Goal: Task Accomplishment & Management: Use online tool/utility

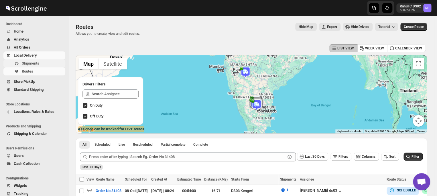
click at [32, 63] on span "Shipments" at bounding box center [30, 63] width 17 height 4
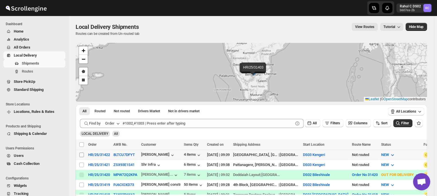
click at [80, 155] on input "Select shipment" at bounding box center [81, 155] width 5 height 5
checkbox input "true"
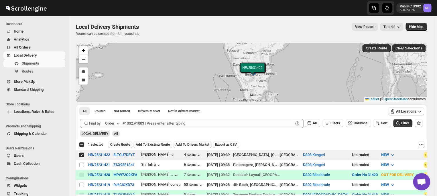
click at [123, 143] on span "Create Route" at bounding box center [120, 145] width 20 height 5
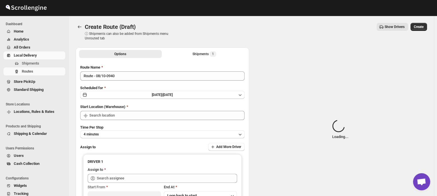
type input "DS03 Kengeri"
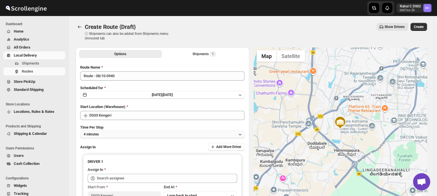
click at [108, 135] on button "4 minutes" at bounding box center [162, 135] width 164 height 8
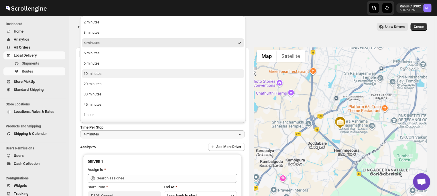
click at [104, 75] on button "10 minutes" at bounding box center [163, 73] width 162 height 9
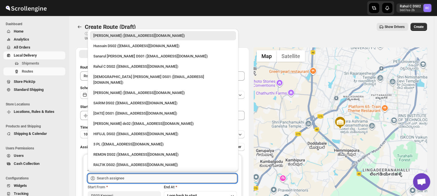
click at [129, 179] on input "text" at bounding box center [167, 178] width 140 height 9
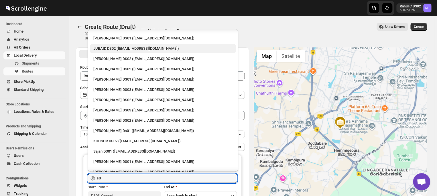
scroll to position [116, 0]
type input "s"
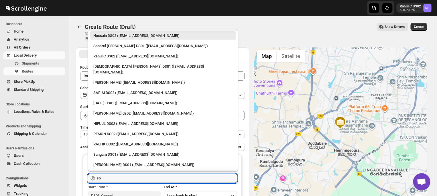
scroll to position [0, 0]
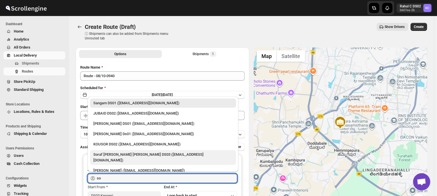
click at [125, 154] on div "Soraf [PERSON_NAME] [PERSON_NAME] DS03 ([EMAIL_ADDRESS][DOMAIN_NAME])" at bounding box center [162, 157] width 139 height 11
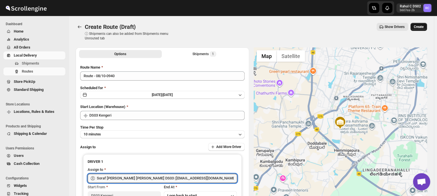
type input "Soraf [PERSON_NAME] [PERSON_NAME] DS03 ([EMAIL_ADDRESS][DOMAIN_NAME])"
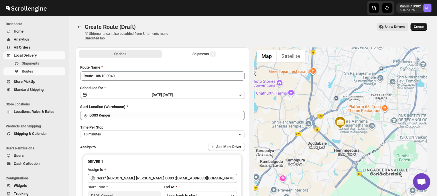
click at [422, 28] on span "Create" at bounding box center [419, 27] width 10 height 5
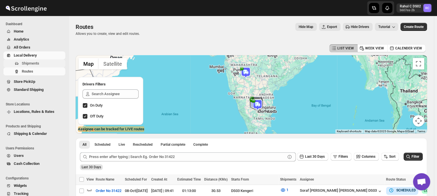
click at [44, 63] on span "Shipments" at bounding box center [43, 64] width 42 height 6
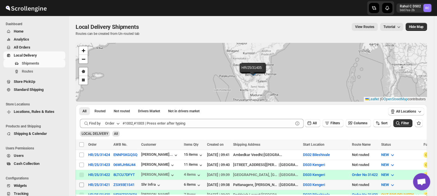
click at [81, 183] on input "Select shipment" at bounding box center [81, 185] width 5 height 5
checkbox input "true"
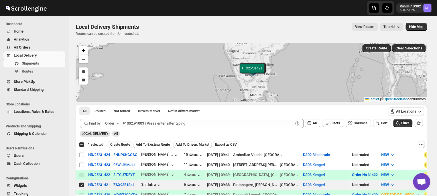
click at [120, 146] on span "Create Route" at bounding box center [120, 145] width 20 height 5
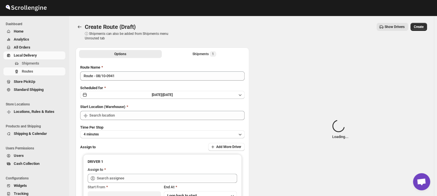
type input "DS03 Kengeri"
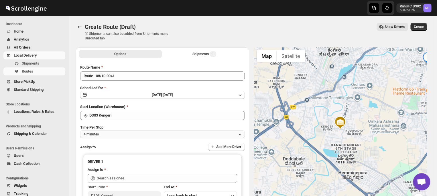
click at [115, 135] on button "4 minutes" at bounding box center [162, 135] width 164 height 8
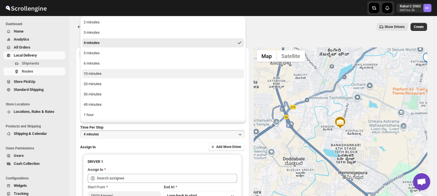
click at [111, 73] on button "10 minutes" at bounding box center [163, 73] width 162 height 9
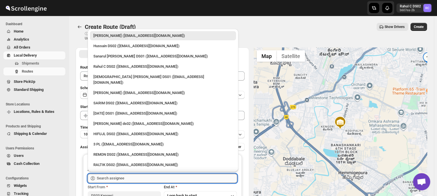
click at [128, 180] on input "text" at bounding box center [167, 178] width 140 height 9
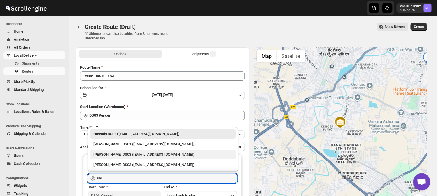
click at [127, 155] on div "[PERSON_NAME] DS03 ([EMAIL_ADDRESS][DOMAIN_NAME])" at bounding box center [162, 155] width 139 height 6
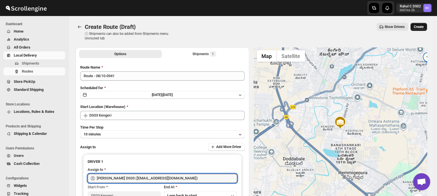
type input "[PERSON_NAME] DS03 ([EMAIL_ADDRESS][DOMAIN_NAME])"
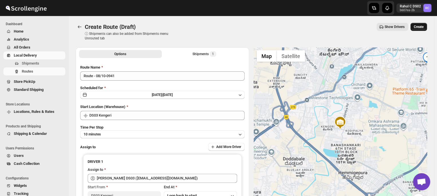
click at [424, 26] on span "Create" at bounding box center [419, 27] width 10 height 5
